Goal: Information Seeking & Learning: Find contact information

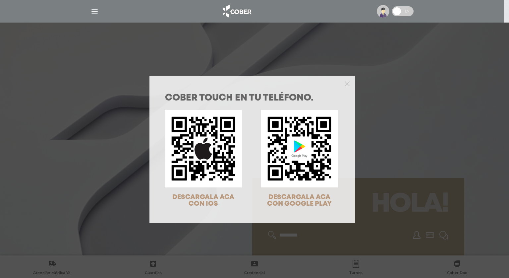
click at [173, 31] on div "COBER TOUCH en tu teléfono. DESCARGALA ACA CON IOS DESCARGALA ACA CON GOOGLE PL…" at bounding box center [254, 139] width 509 height 278
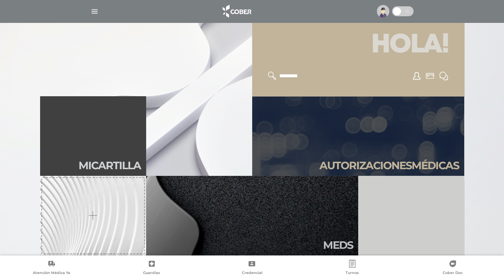
scroll to position [166, 0]
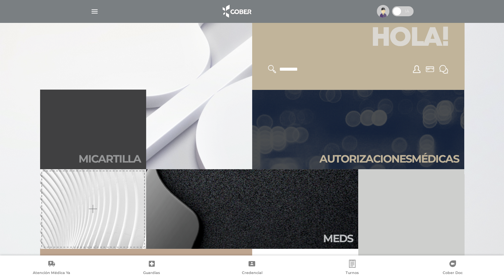
click at [85, 122] on link "Mi car tilla" at bounding box center [93, 130] width 106 height 80
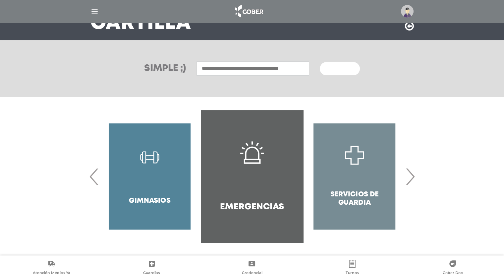
scroll to position [62, 0]
click at [408, 180] on span "›" at bounding box center [410, 176] width 13 height 36
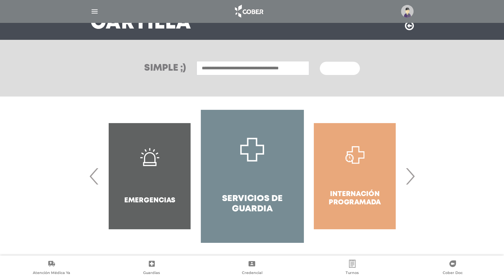
click at [408, 180] on span "›" at bounding box center [410, 176] width 13 height 36
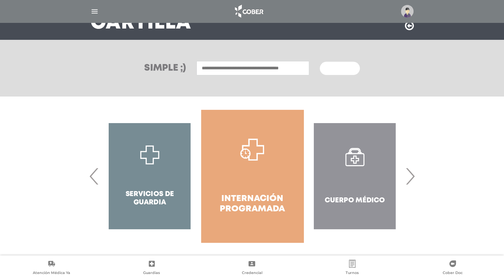
click at [408, 180] on span "›" at bounding box center [410, 176] width 13 height 36
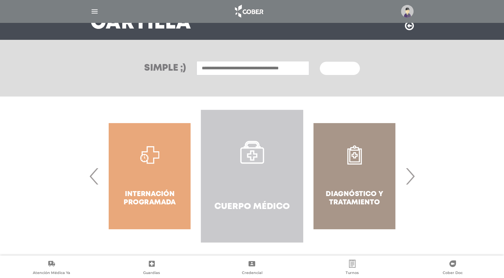
click at [256, 170] on link "Cuerpo Médico" at bounding box center [252, 176] width 102 height 133
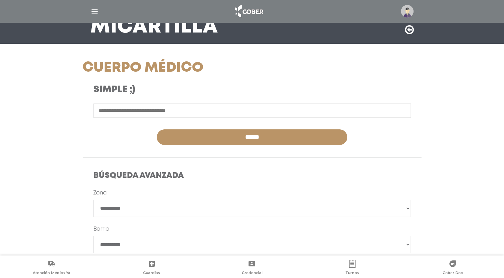
scroll to position [66, 0]
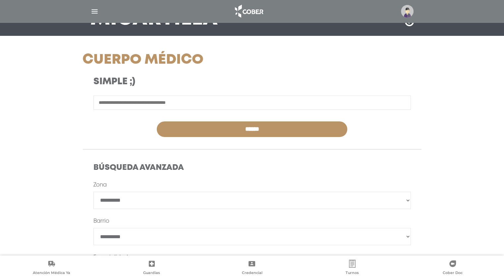
click at [124, 104] on input "text" at bounding box center [253, 102] width 318 height 14
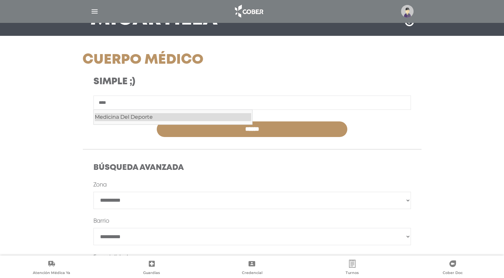
click at [126, 117] on div "Medicina Del Deporte" at bounding box center [173, 117] width 156 height 8
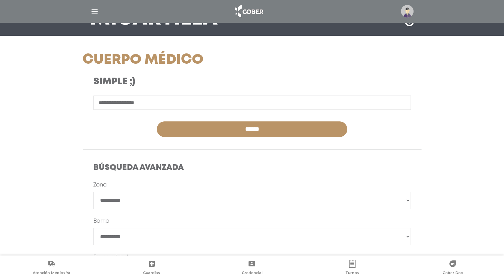
type input "**********"
click at [229, 121] on input "******" at bounding box center [252, 129] width 191 height 16
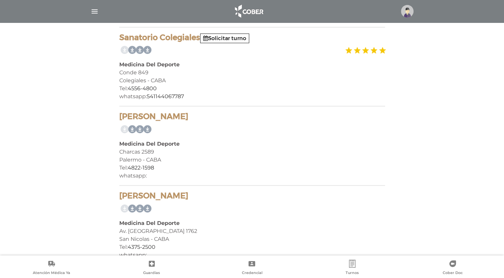
scroll to position [234, 0]
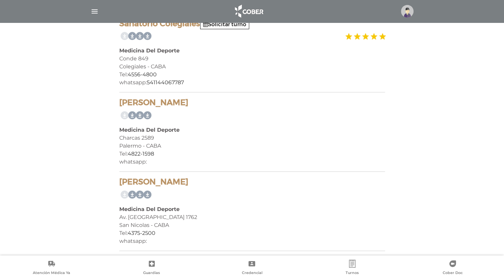
drag, startPoint x: 170, startPoint y: 181, endPoint x: 118, endPoint y: 181, distance: 51.7
click at [118, 181] on div "4 prestadores encontrados On Demand! mostrar en mi área Mostrar en mapa Demasia…" at bounding box center [252, 79] width 276 height 355
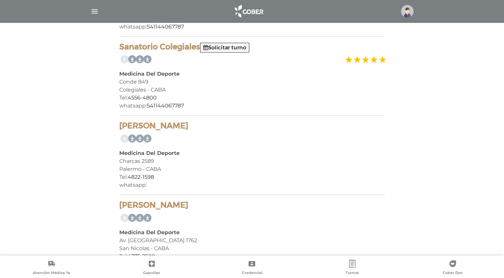
scroll to position [201, 0]
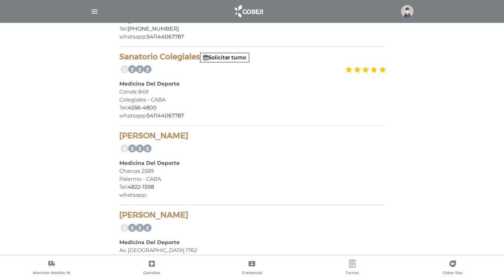
click at [234, 137] on h4 "Piatigorsky Orlando Adrian" at bounding box center [252, 136] width 266 height 10
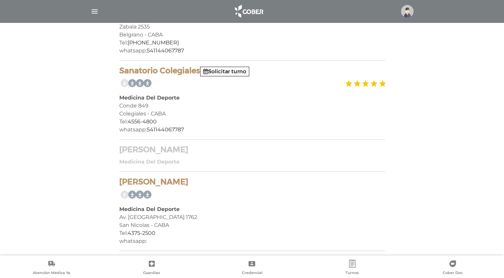
drag, startPoint x: 211, startPoint y: 150, endPoint x: 121, endPoint y: 150, distance: 90.2
click at [121, 150] on h4 "Piatigorsky Orlando Adrian" at bounding box center [252, 150] width 266 height 10
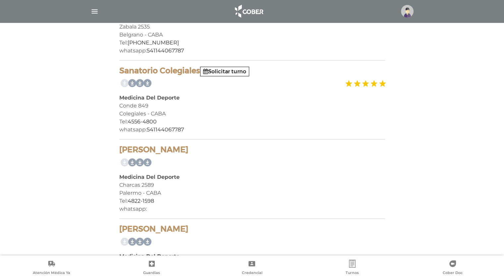
scroll to position [201, 0]
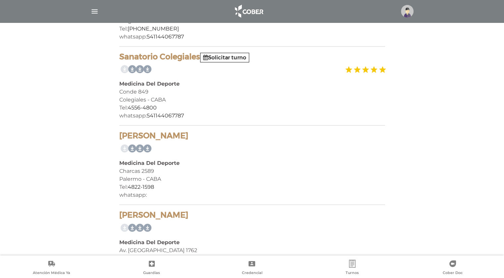
drag, startPoint x: 127, startPoint y: 150, endPoint x: 154, endPoint y: 135, distance: 30.7
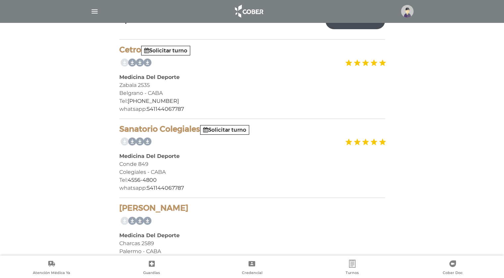
scroll to position [166, 0]
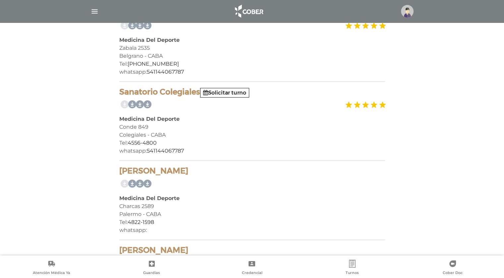
click at [466, 156] on main "Mi Cartilla Cuerpo Médico 4 prestadores encontrados On Demand! mostrar en mi ár…" at bounding box center [252, 90] width 504 height 513
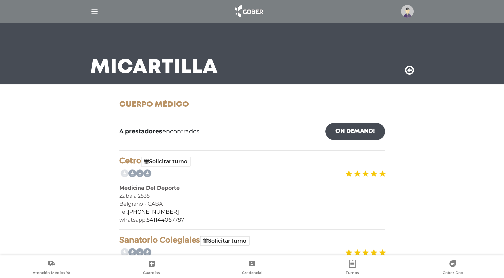
scroll to position [0, 0]
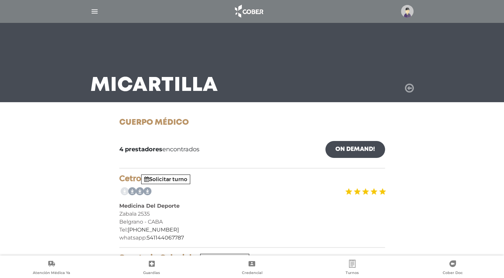
click at [412, 89] on icon at bounding box center [409, 88] width 9 height 11
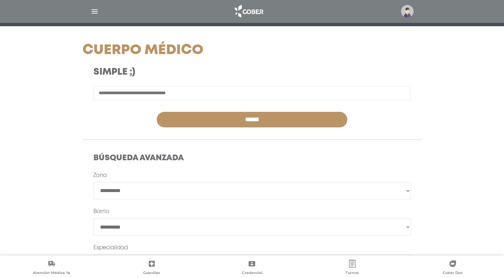
scroll to position [70, 0]
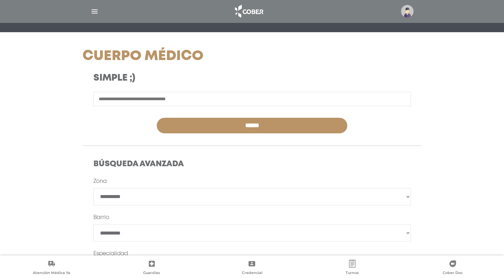
click at [125, 96] on input "text" at bounding box center [253, 99] width 318 height 14
type input "**********"
click at [157, 118] on input "******" at bounding box center [252, 126] width 191 height 16
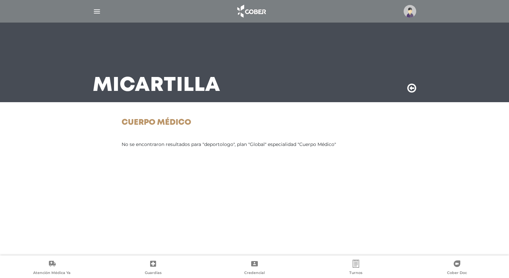
drag, startPoint x: 406, startPoint y: 90, endPoint x: 409, endPoint y: 89, distance: 3.4
click at [409, 89] on div "Mi Cartilla" at bounding box center [255, 63] width 340 height 80
click at [409, 89] on icon at bounding box center [411, 88] width 9 height 11
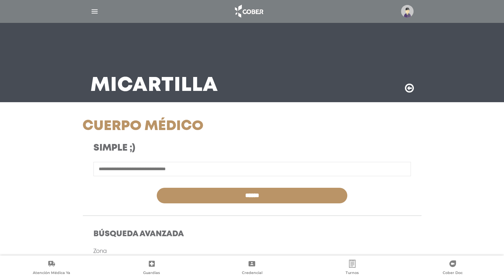
click at [117, 167] on input "text" at bounding box center [253, 169] width 318 height 14
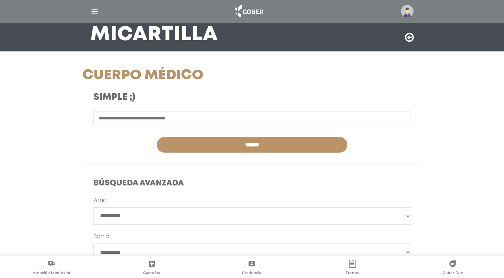
scroll to position [4, 0]
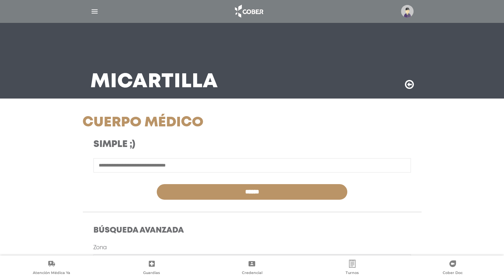
click at [123, 163] on input "text" at bounding box center [253, 165] width 318 height 14
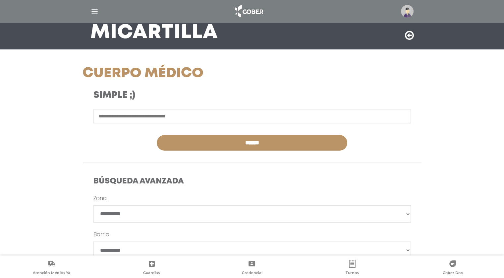
scroll to position [70, 0]
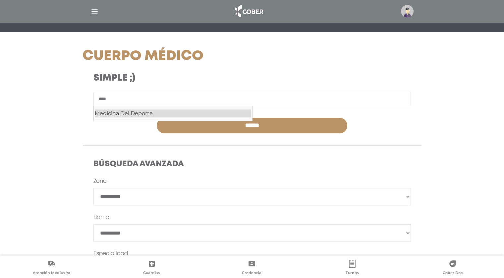
click at [142, 112] on div "Medicina Del Deporte" at bounding box center [173, 113] width 156 height 8
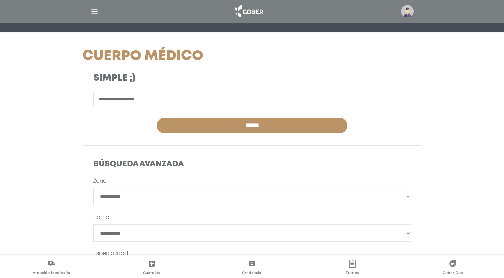
type input "**********"
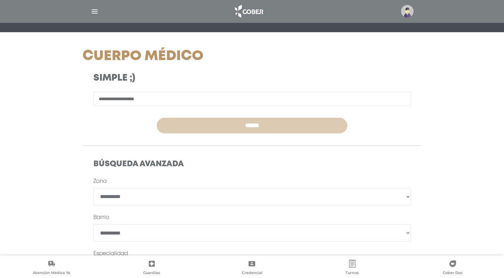
click at [248, 123] on input "******" at bounding box center [252, 126] width 191 height 16
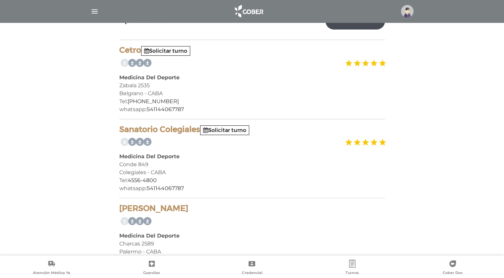
scroll to position [133, 0]
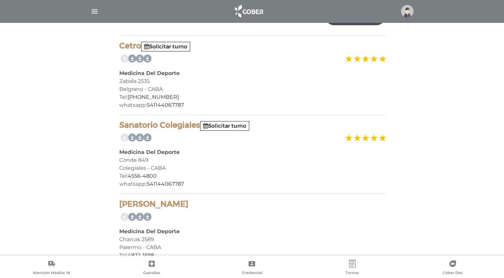
drag, startPoint x: 139, startPoint y: 45, endPoint x: 121, endPoint y: 46, distance: 18.6
click at [121, 46] on h4 "Cetro Solicitar turno" at bounding box center [252, 46] width 266 height 10
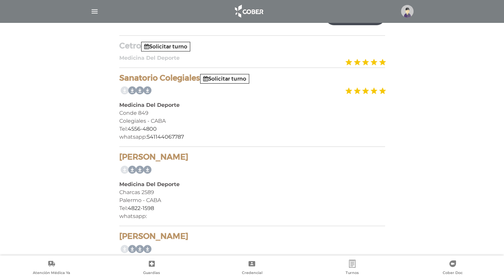
click at [42, 155] on main "Mi Cartilla Cuerpo Médico 4 prestadores encontrados On Demand! mostrar en mi ár…" at bounding box center [252, 100] width 504 height 466
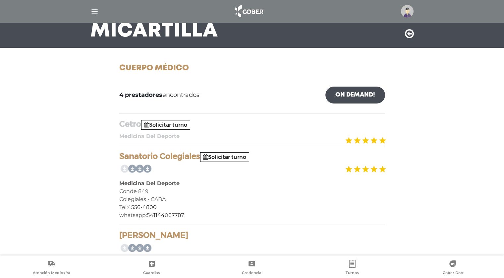
scroll to position [66, 0]
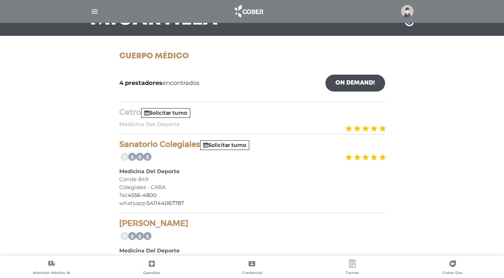
click at [138, 127] on div "Medicina Del Deporte" at bounding box center [252, 124] width 266 height 8
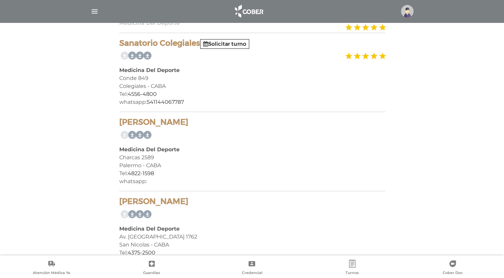
scroll to position [187, 0]
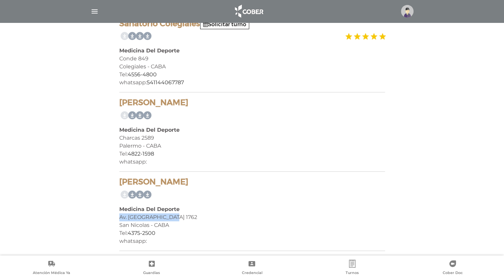
drag, startPoint x: 168, startPoint y: 217, endPoint x: 120, endPoint y: 216, distance: 48.1
click at [120, 216] on div "Av. [GEOGRAPHIC_DATA] 1762" at bounding box center [252, 217] width 266 height 8
